Goal: Navigation & Orientation: Find specific page/section

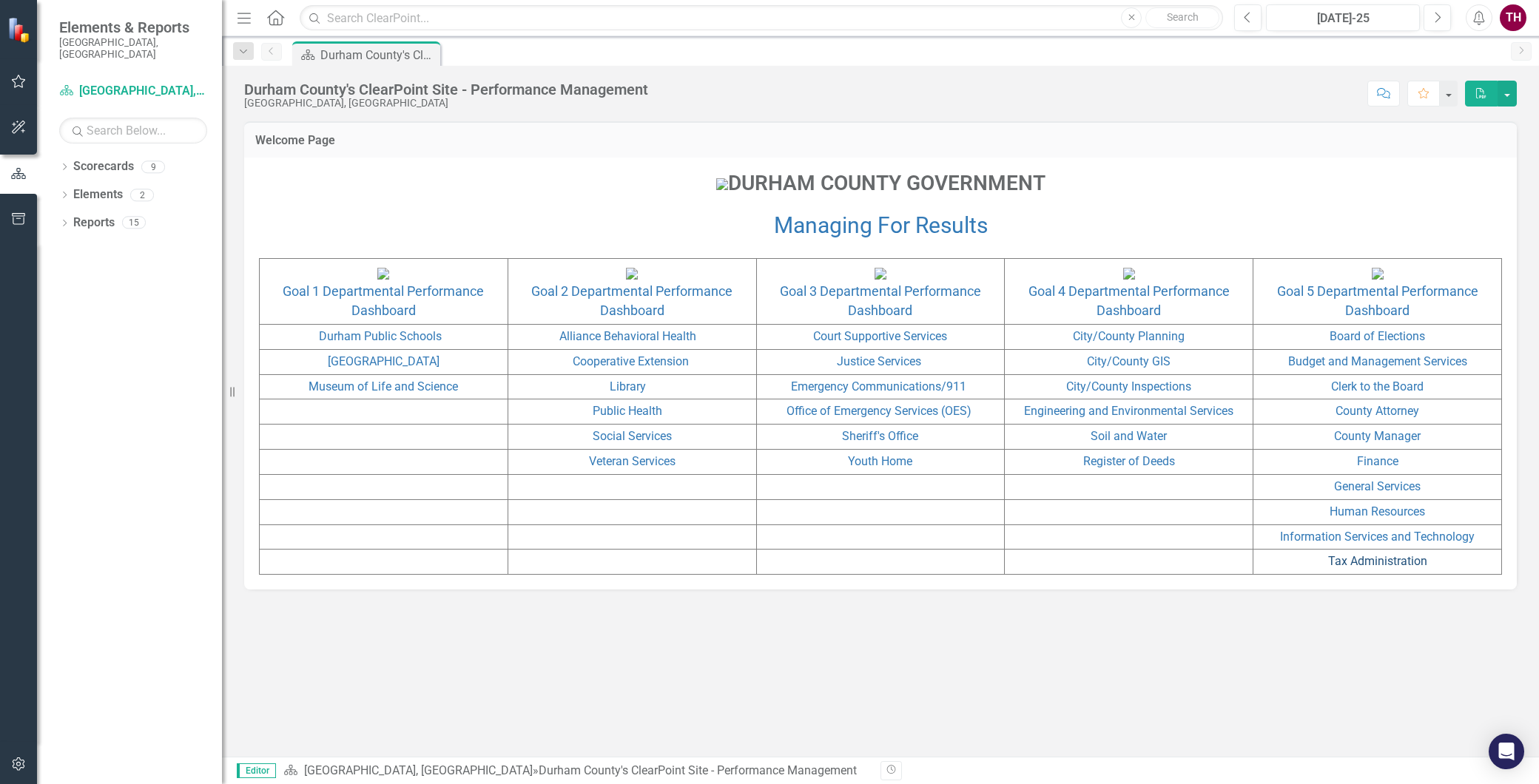
click at [1342, 568] on link "Tax Administration" at bounding box center [1378, 562] width 99 height 14
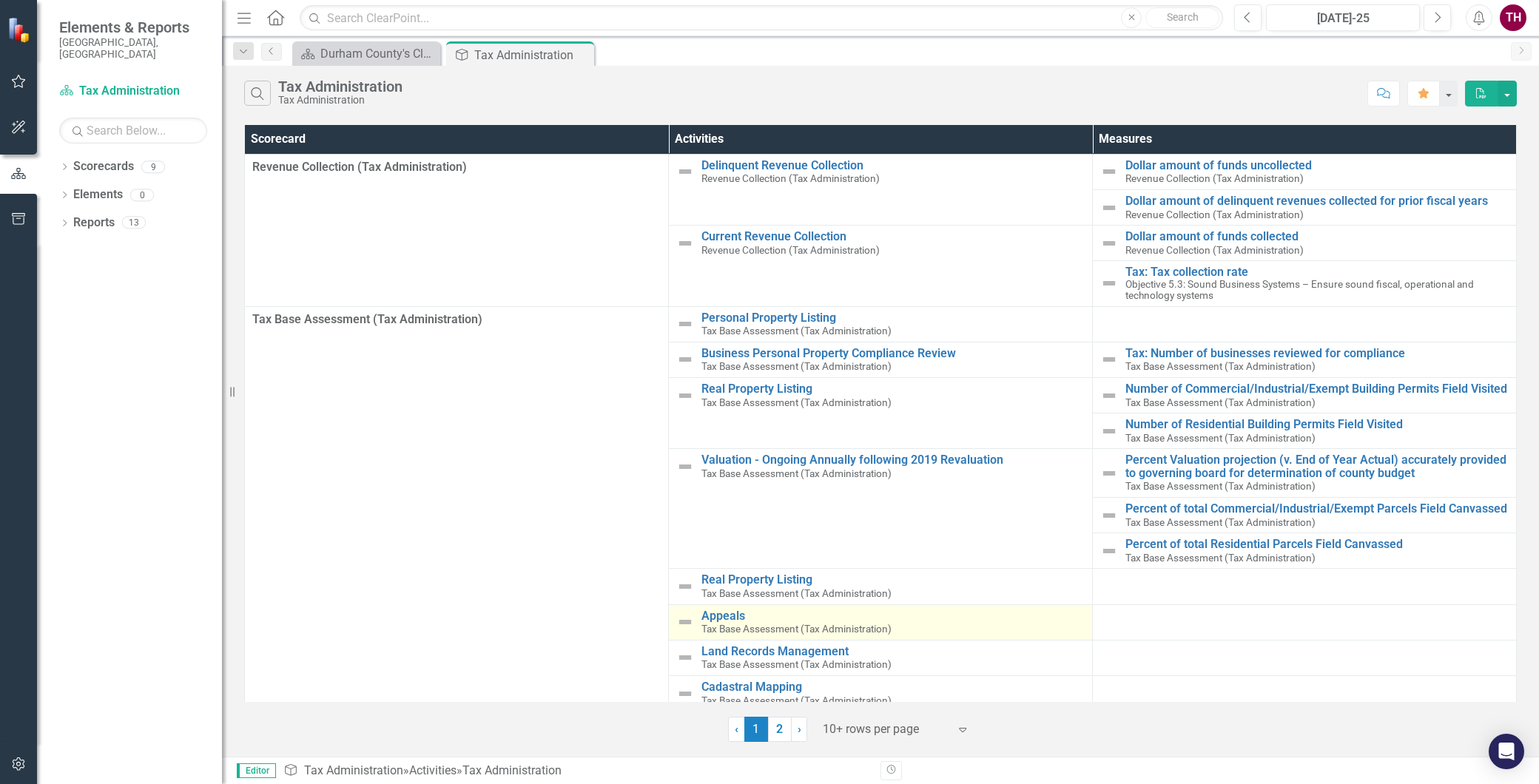
click at [718, 628] on span "Tax Base Assessment (Tax Administration)" at bounding box center [796, 629] width 191 height 11
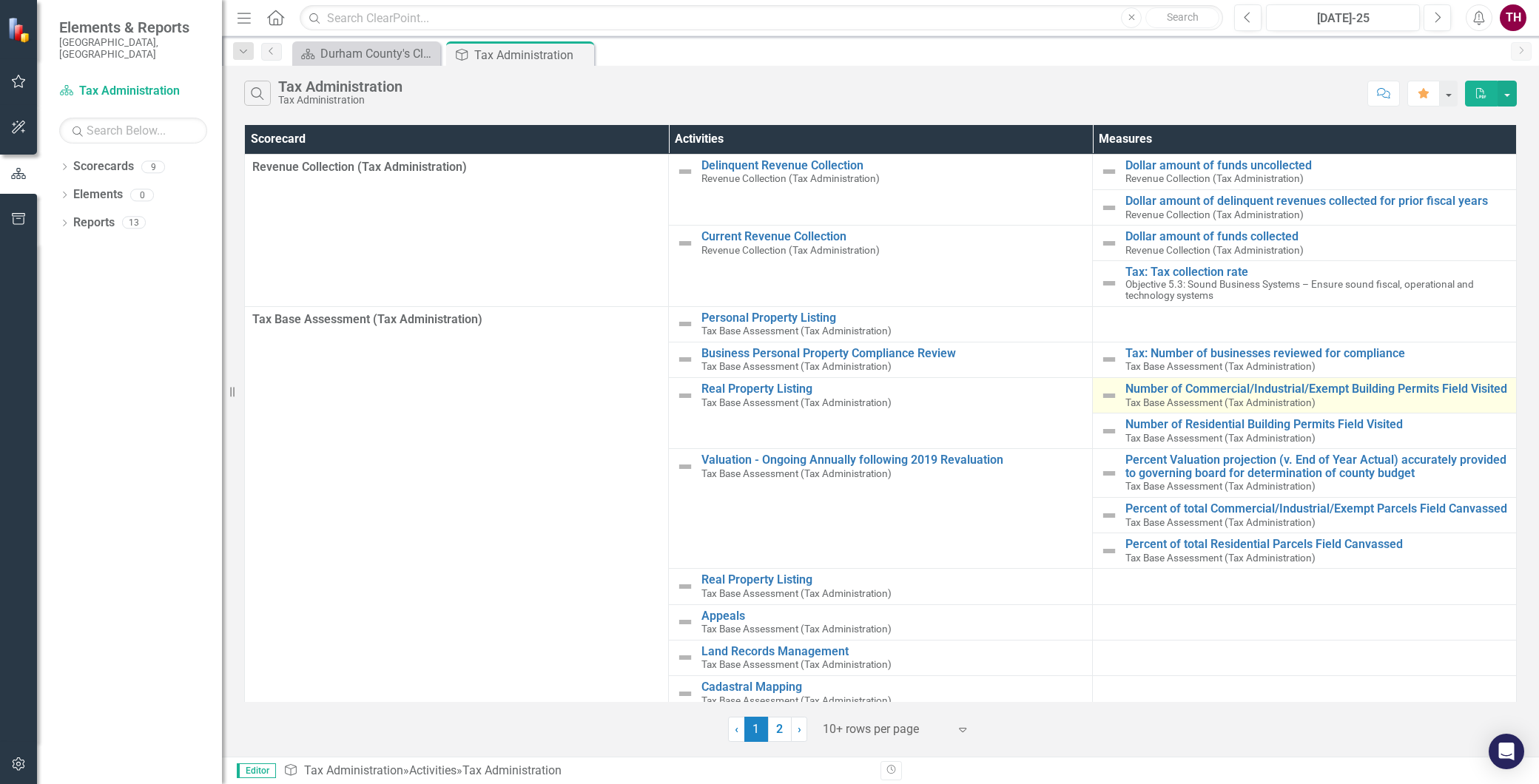
scroll to position [48, 0]
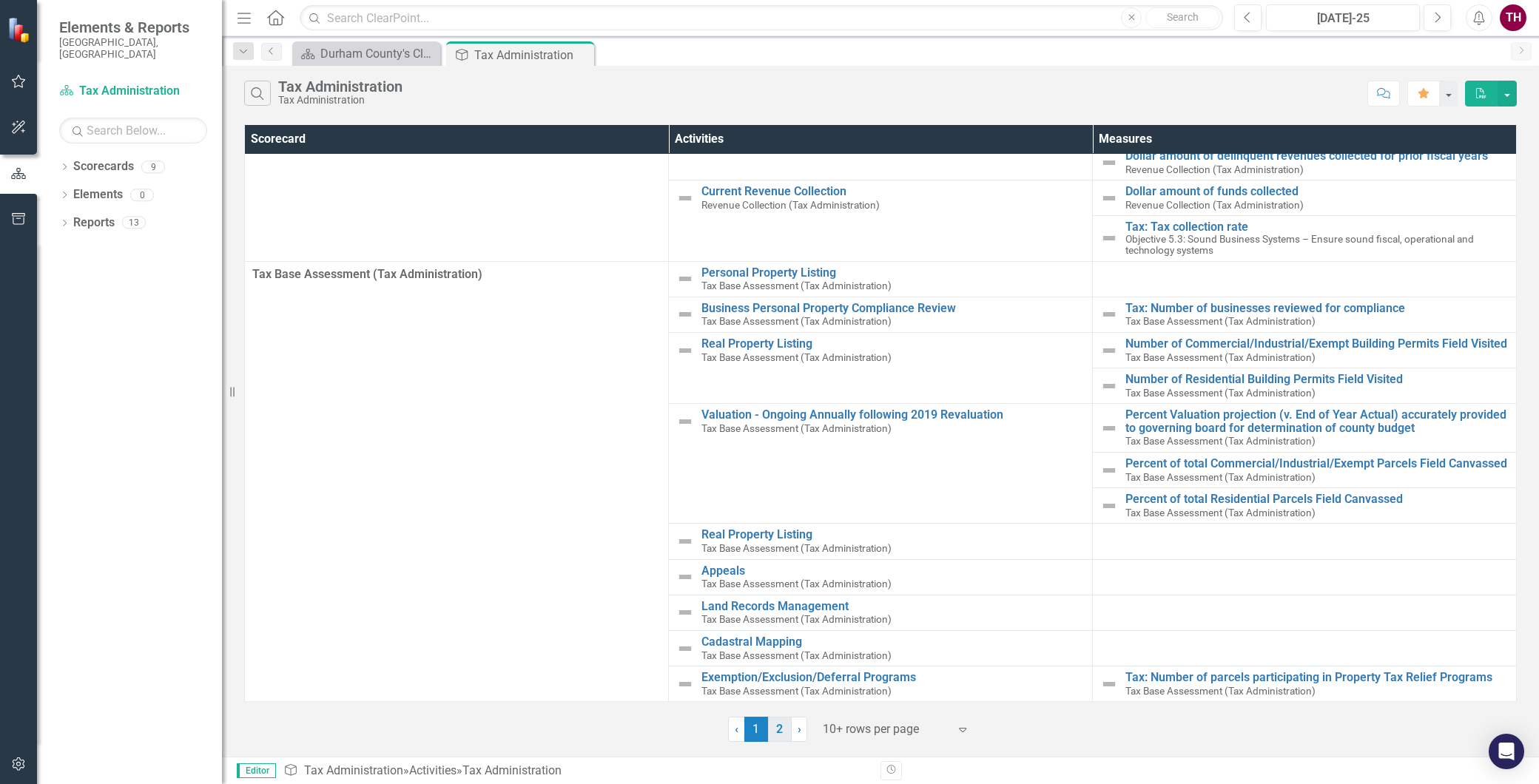
click at [784, 734] on link "2" at bounding box center [780, 729] width 24 height 26
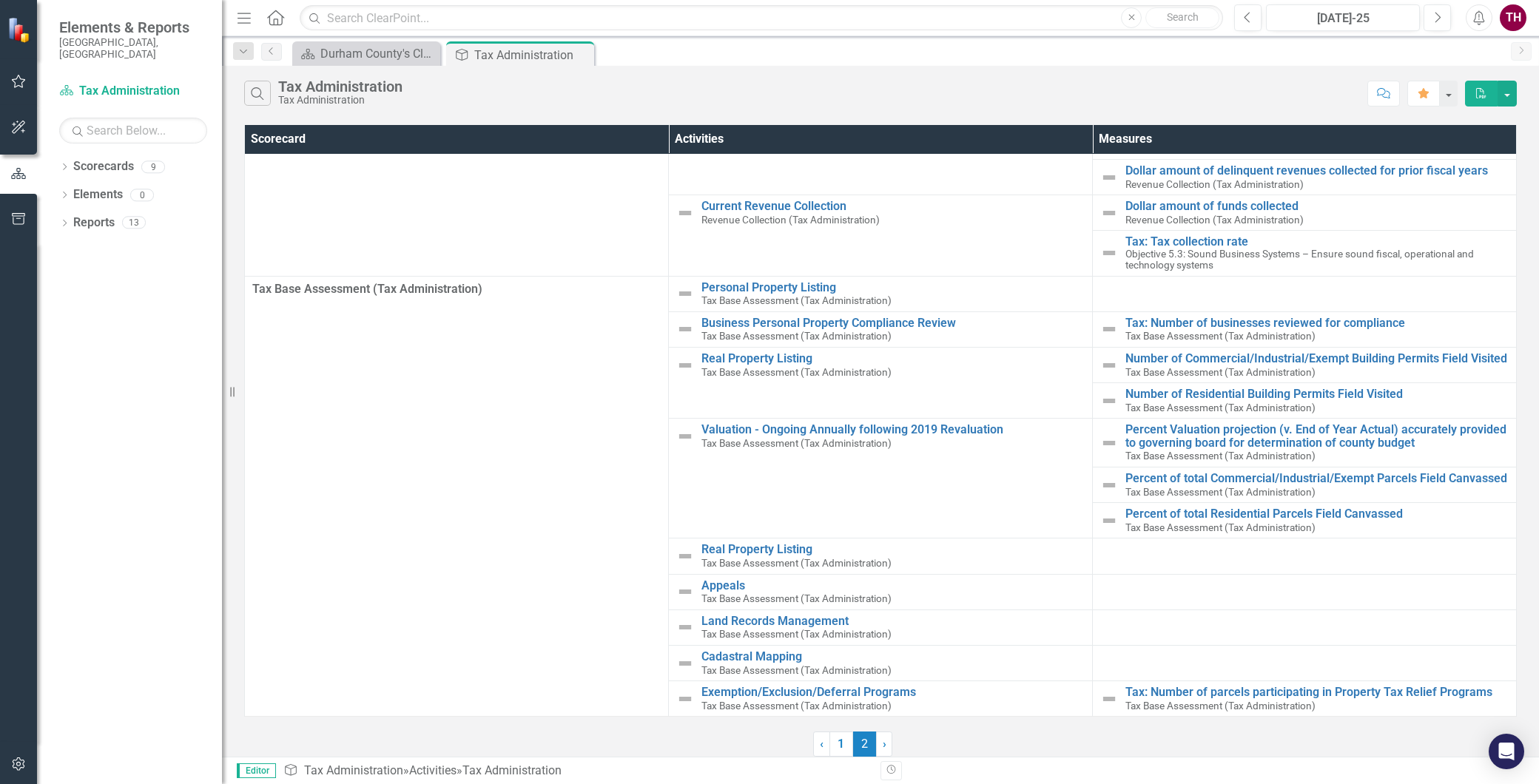
scroll to position [0, 0]
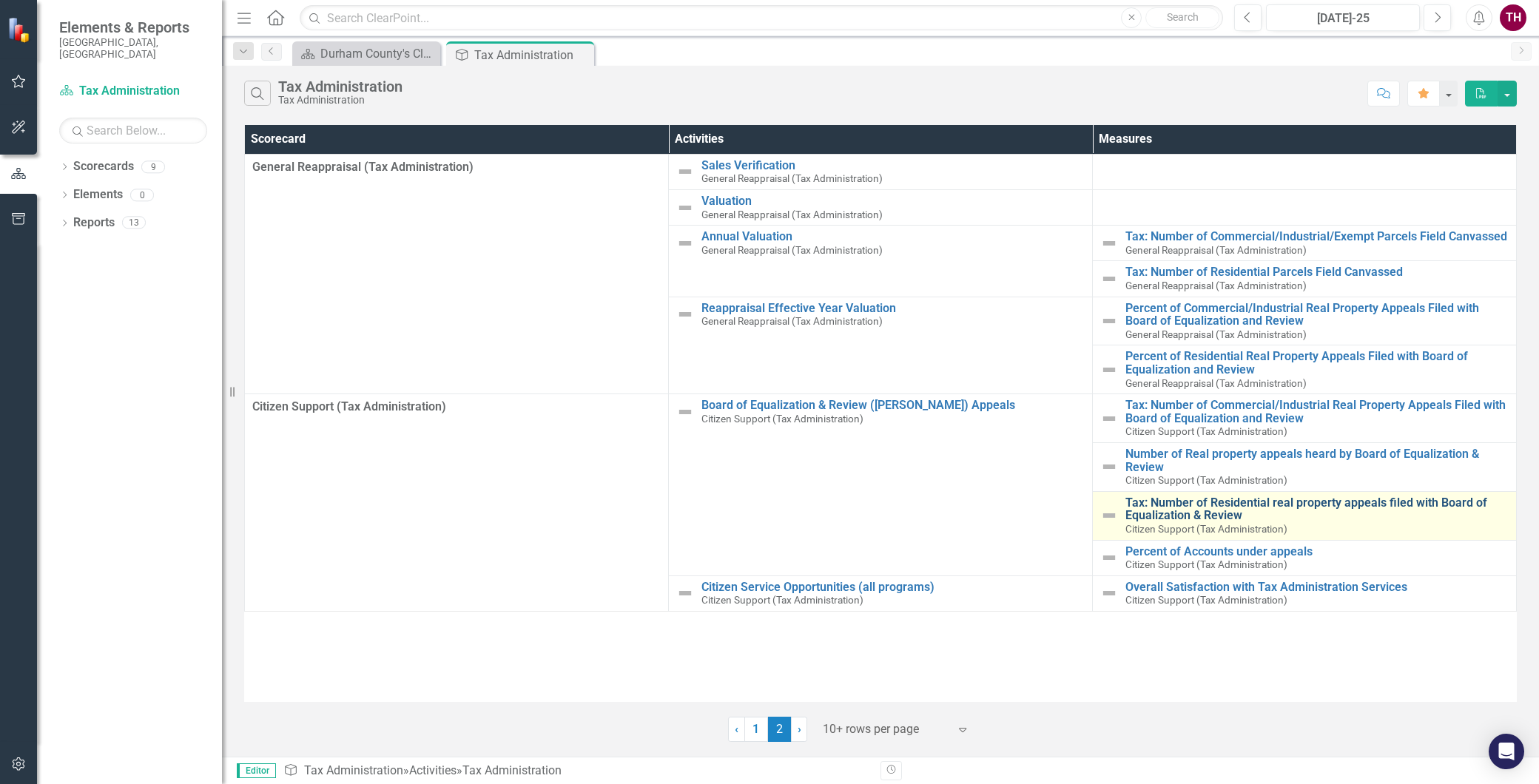
click at [1192, 513] on link "Tax: Number of Residential real property appeals filed with Board of Equalizati…" at bounding box center [1317, 509] width 384 height 26
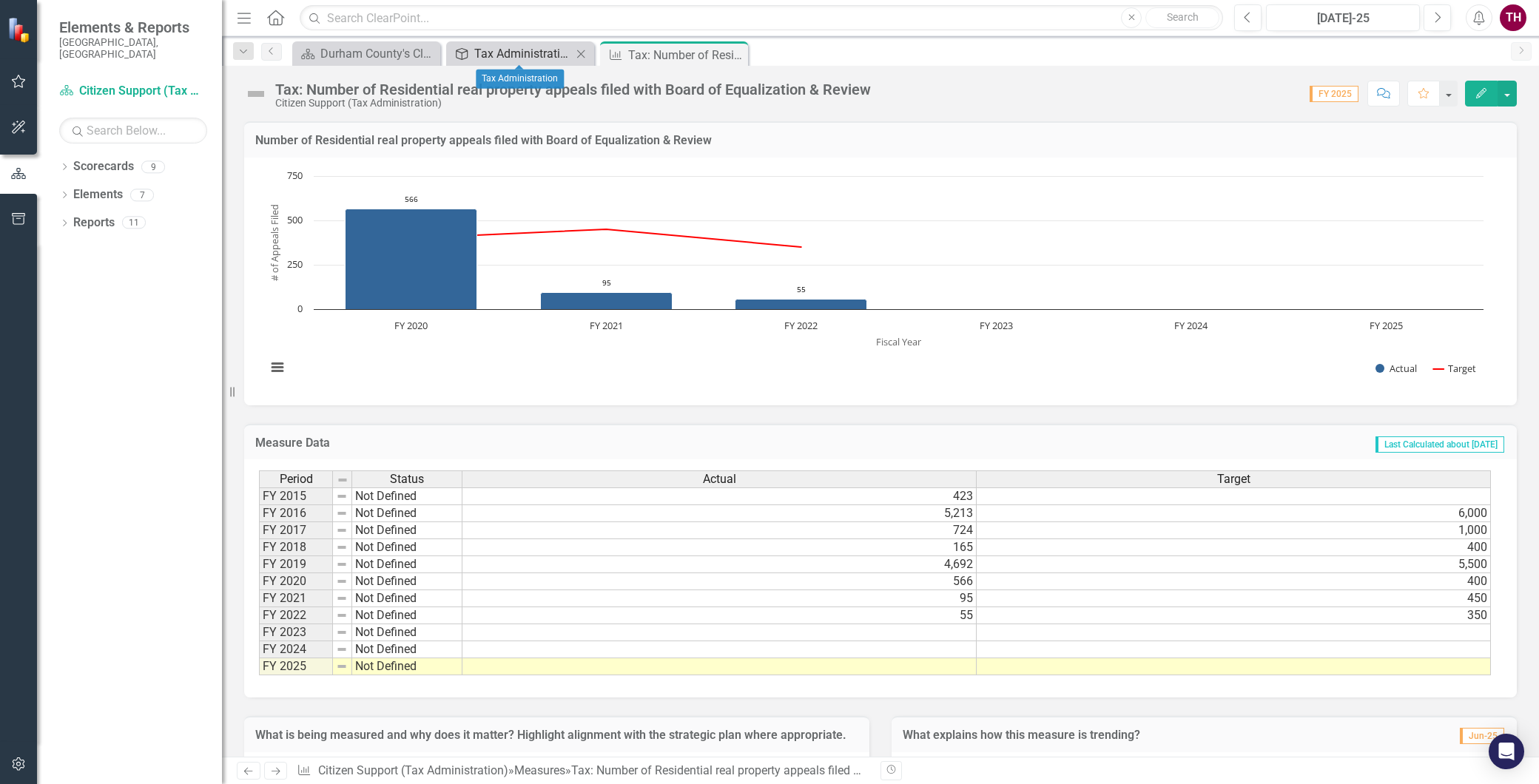
click at [531, 48] on div "Tax Administration" at bounding box center [523, 53] width 98 height 19
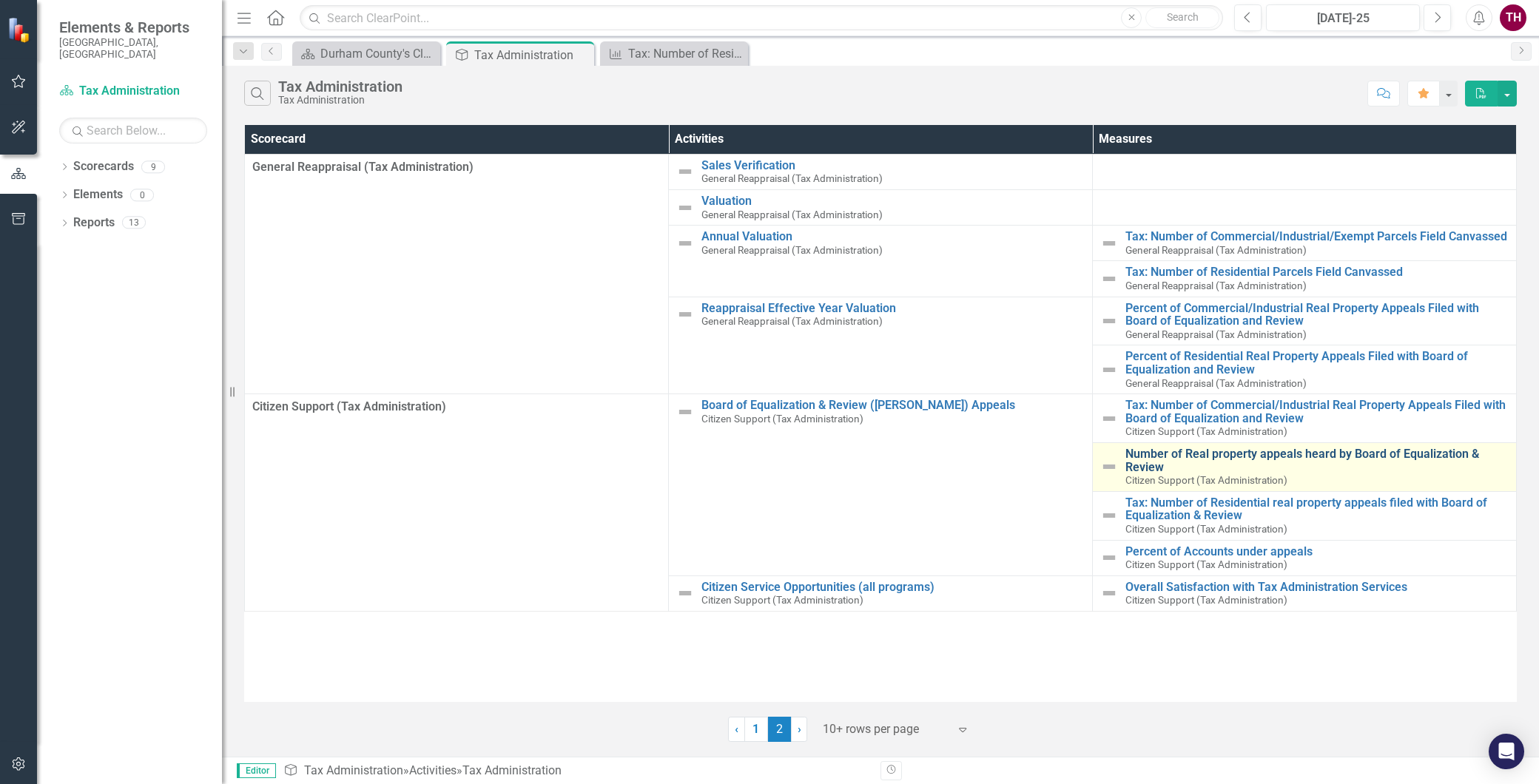
click at [1182, 455] on link "Number of Real property appeals heard by Board of Equalization & Review" at bounding box center [1317, 460] width 384 height 26
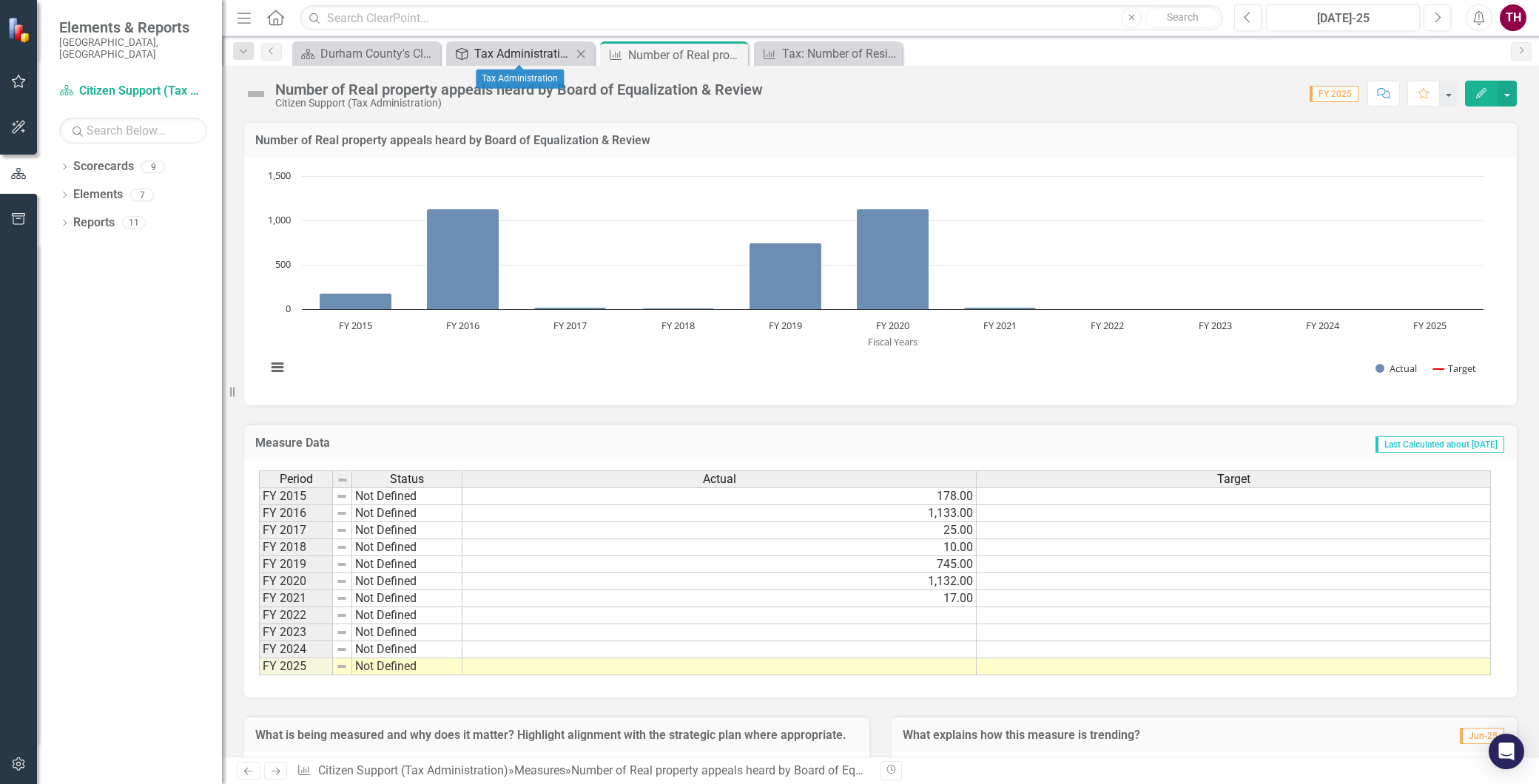
click at [520, 52] on div "Tax Administration" at bounding box center [523, 53] width 98 height 19
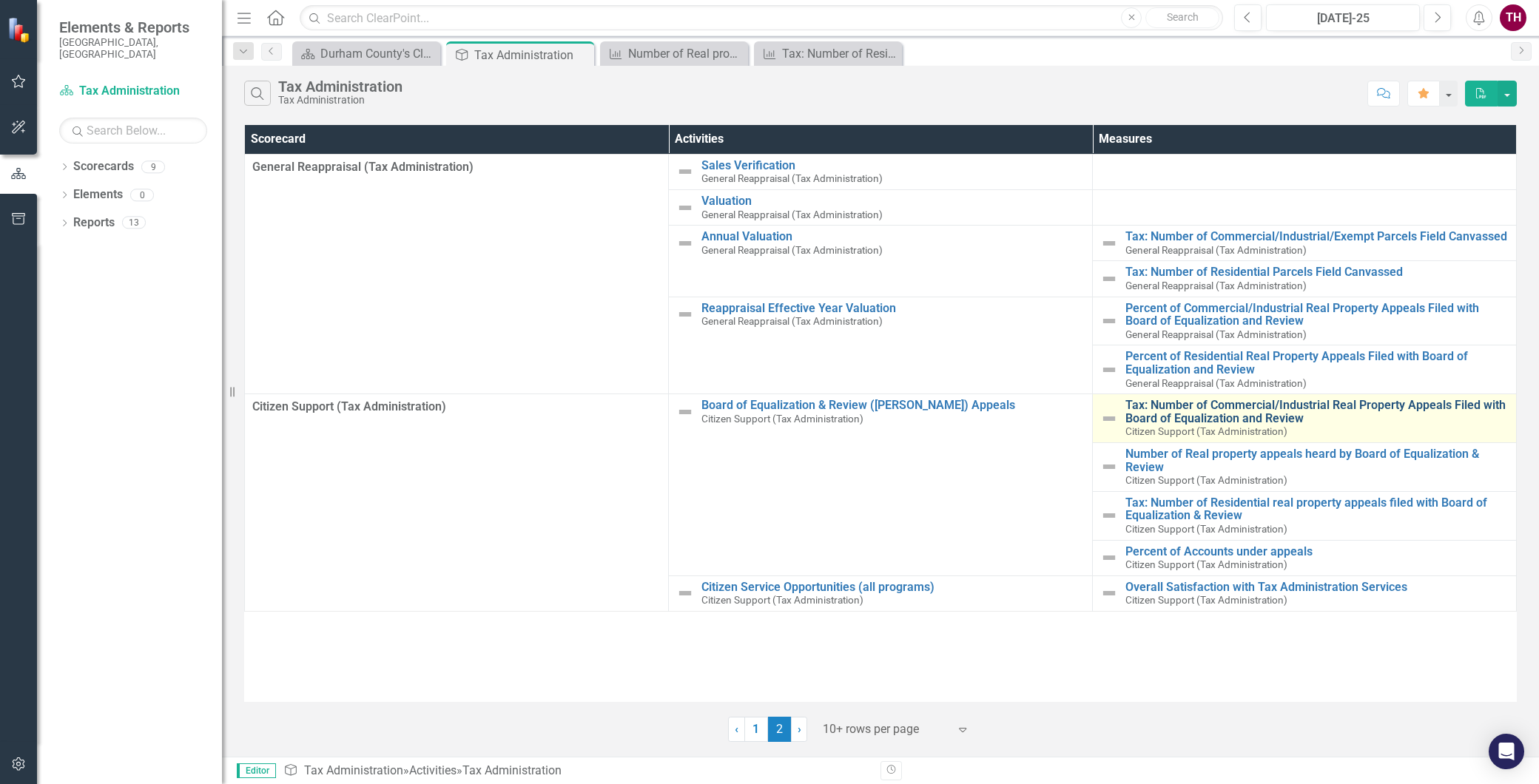
click at [1235, 421] on link "Tax: Number of Commercial/Industrial Real Property Appeals Filed with Board of …" at bounding box center [1317, 411] width 384 height 26
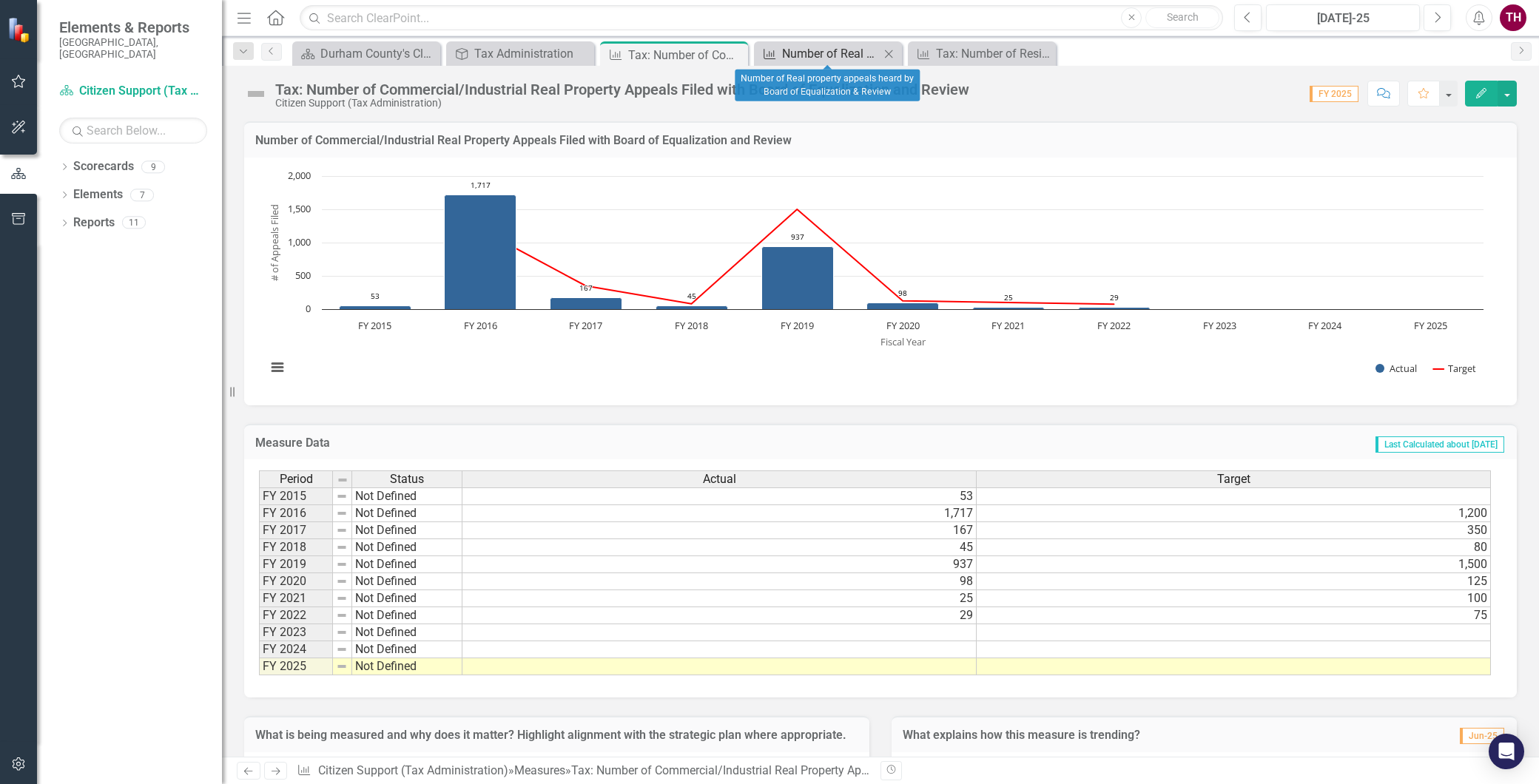
click at [840, 49] on div "Number of Real property appeals heard by Board of Equalization & Review" at bounding box center [831, 53] width 98 height 19
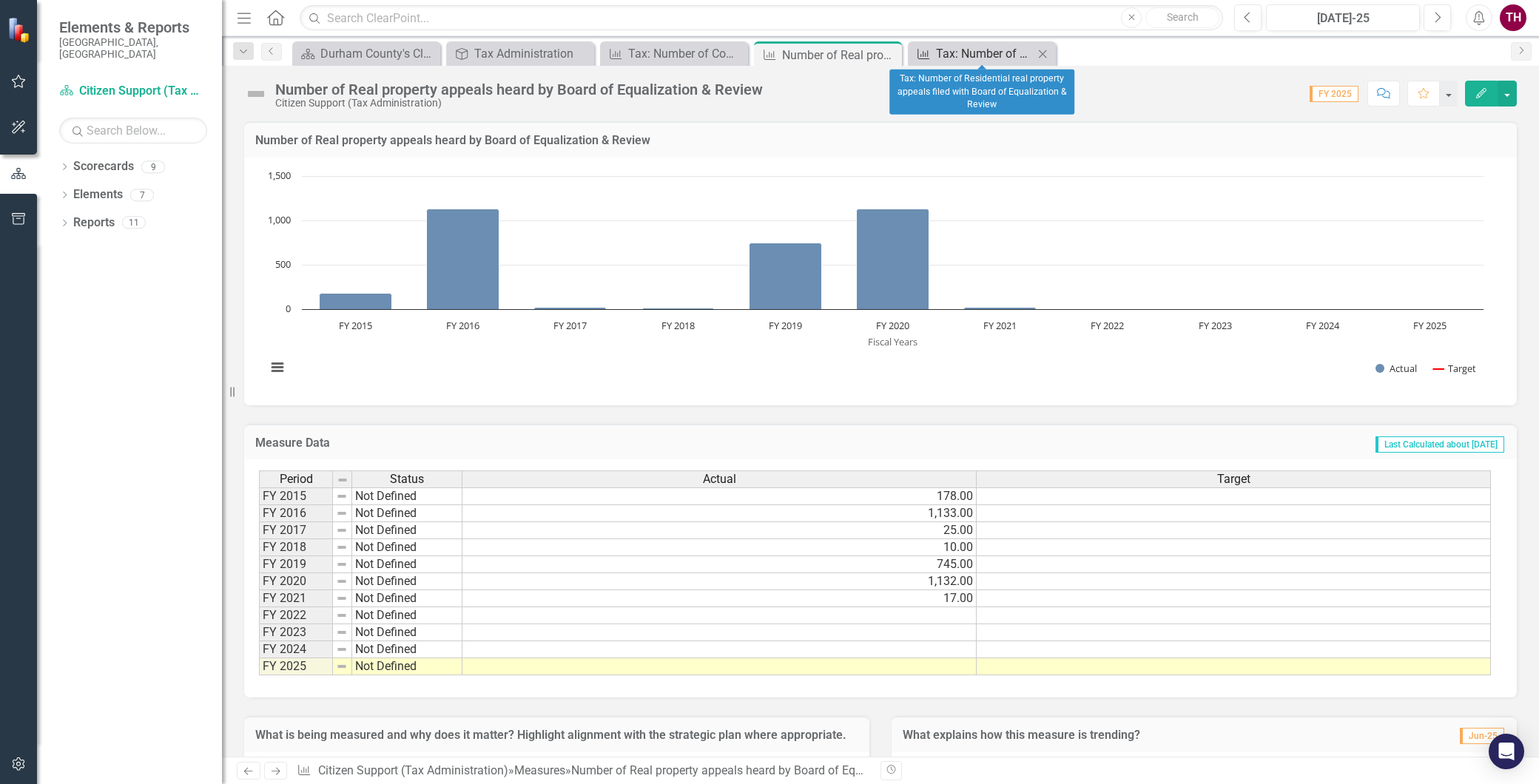
click at [975, 46] on div "Tax: Number of Residential real property appeals filed with Board of Equalizati…" at bounding box center [985, 53] width 98 height 19
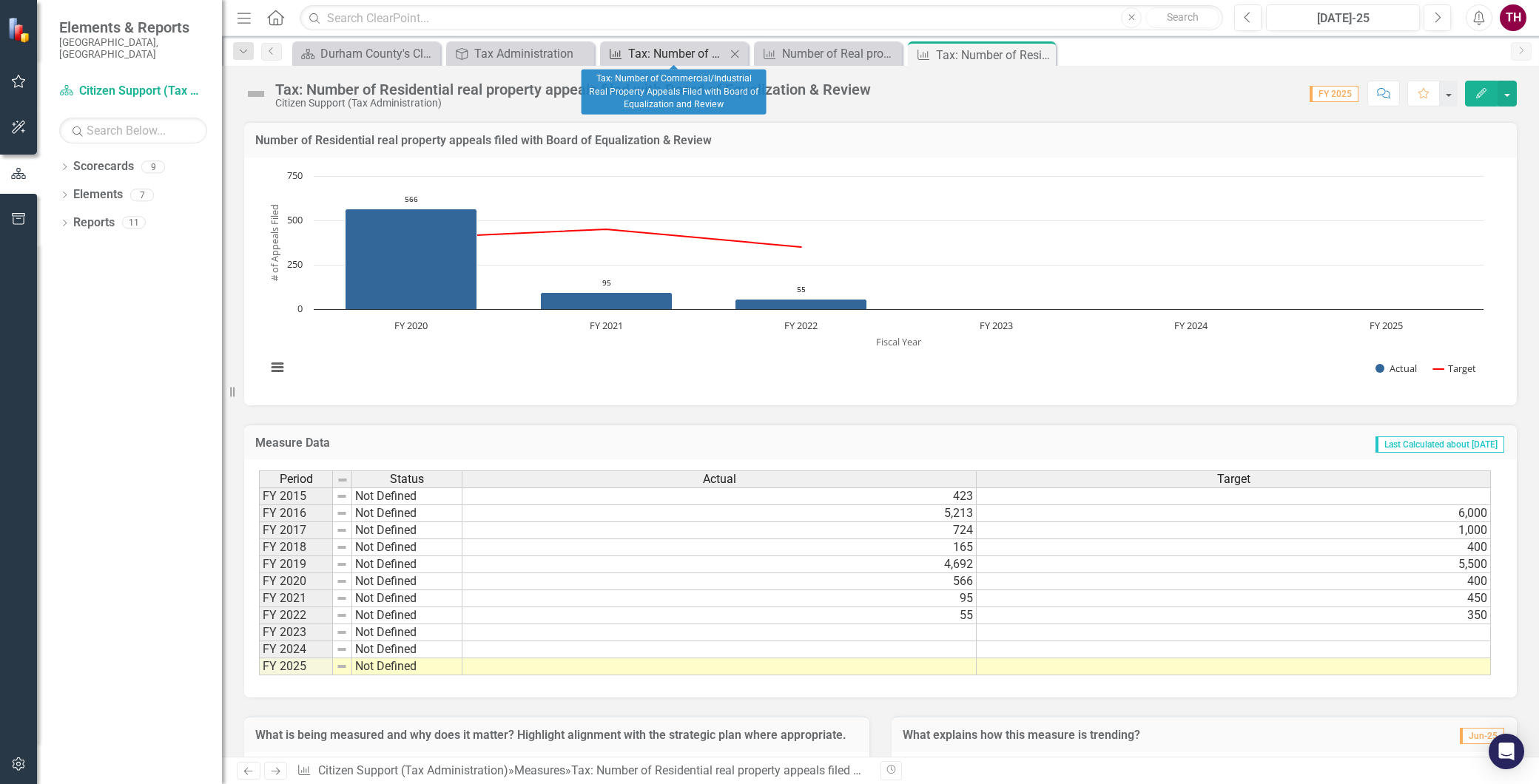
click at [685, 49] on div "Tax: Number of Commercial/Industrial Real Property Appeals Filed with Board of …" at bounding box center [676, 53] width 98 height 19
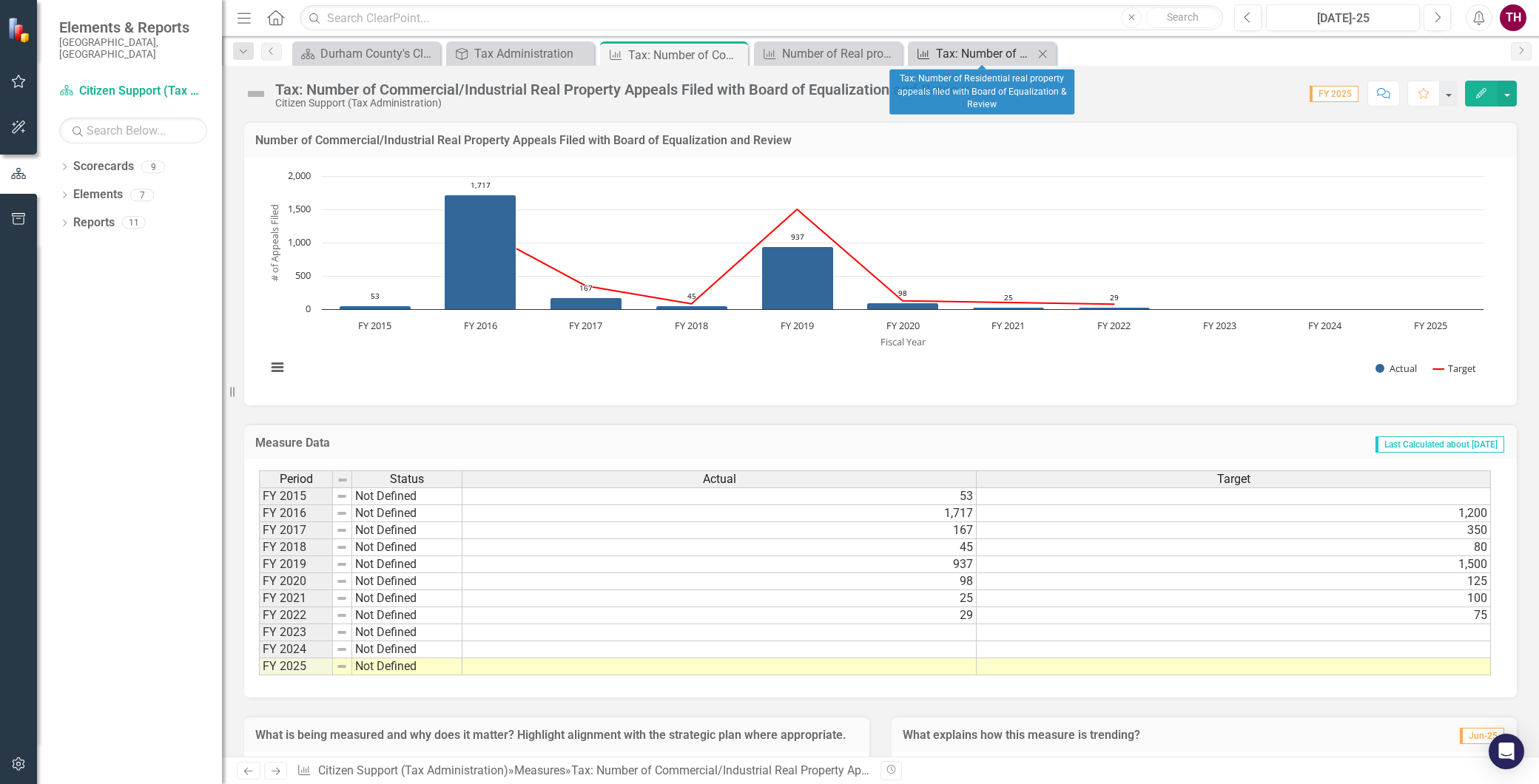
click at [973, 54] on div "Tax: Number of Residential real property appeals filed with Board of Equalizati…" at bounding box center [985, 53] width 98 height 19
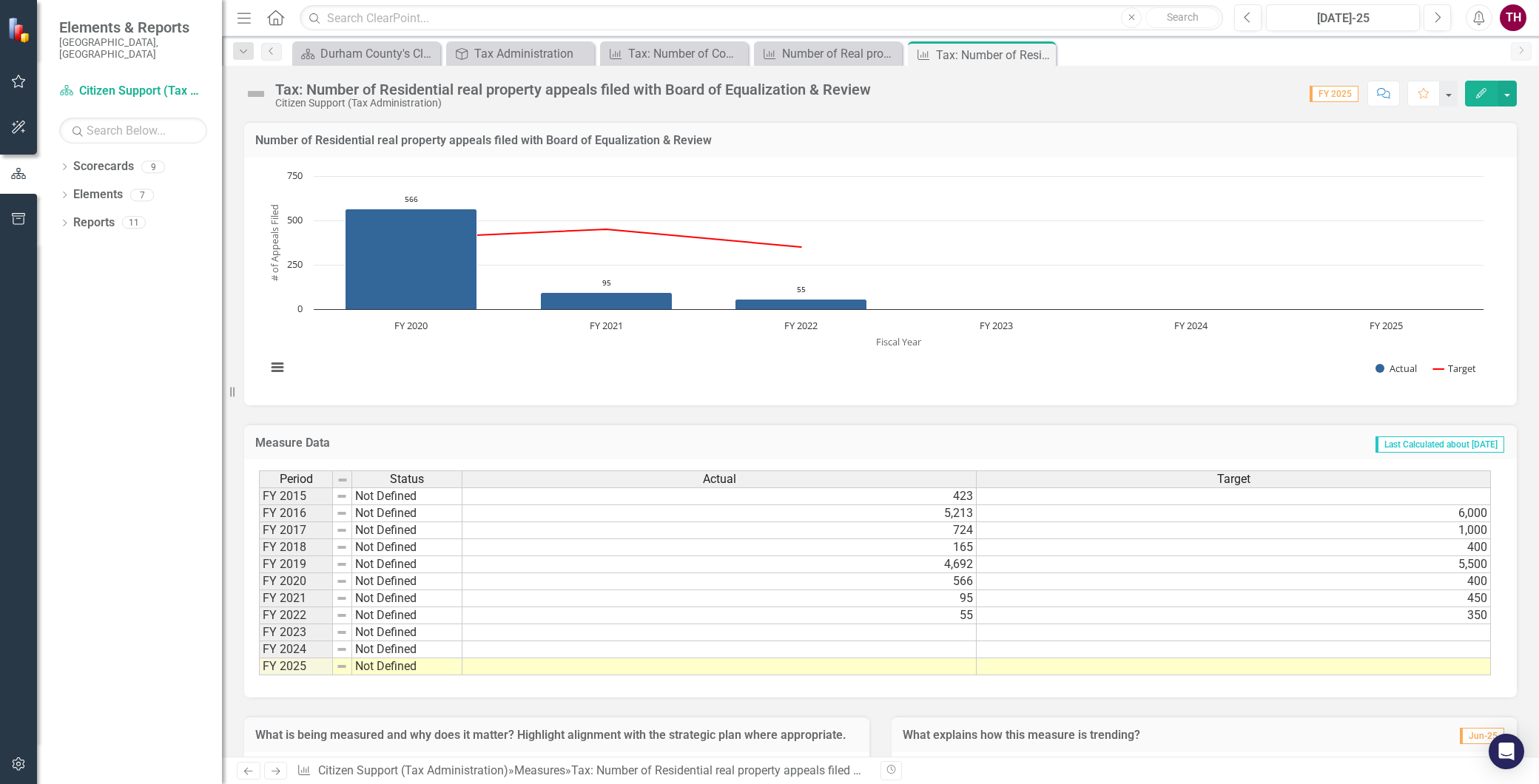
click at [1520, 12] on div "TH" at bounding box center [1513, 18] width 26 height 26
click at [1462, 193] on link "Logout Log Out" at bounding box center [1468, 186] width 117 height 27
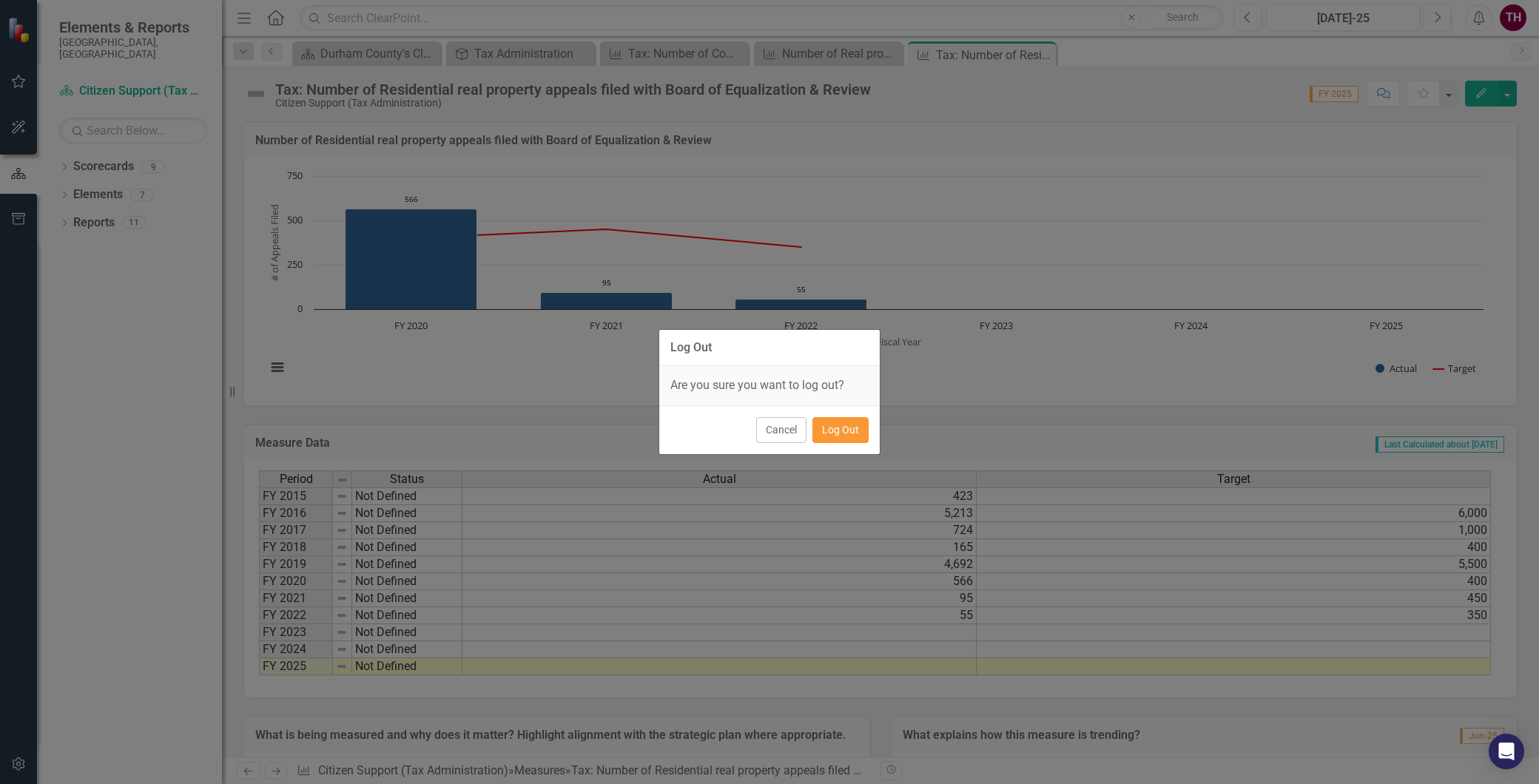
drag, startPoint x: 829, startPoint y: 426, endPoint x: 834, endPoint y: 393, distance: 33.4
click at [826, 426] on button "Log Out" at bounding box center [840, 429] width 56 height 26
